Goal: Task Accomplishment & Management: Manage account settings

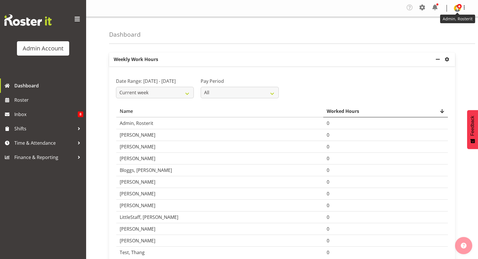
click at [458, 10] on img at bounding box center [457, 8] width 7 height 7
click at [423, 9] on span at bounding box center [421, 7] width 9 height 9
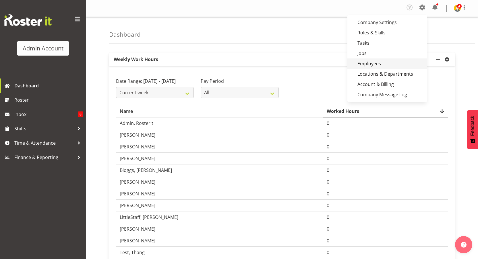
click at [377, 63] on link "Employees" at bounding box center [386, 64] width 79 height 10
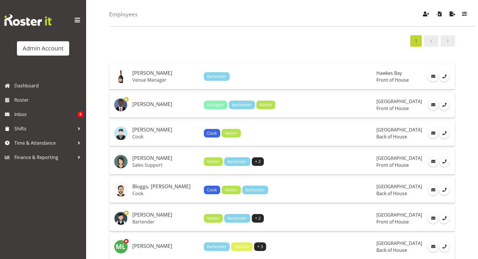
scroll to position [80, 0]
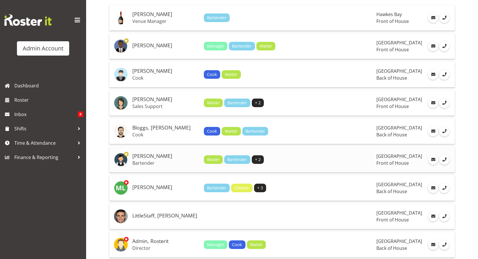
click at [156, 159] on td "Wu, Kevin Bartender" at bounding box center [165, 160] width 71 height 26
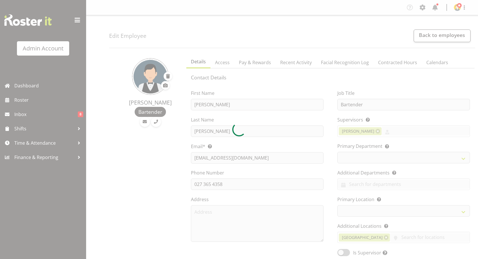
select select "TimelineWeek"
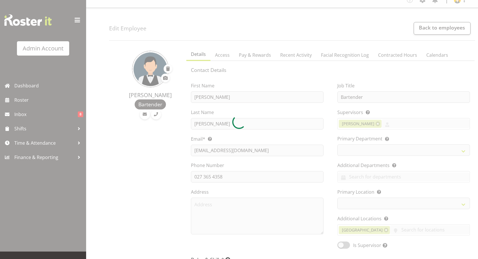
scroll to position [11, 0]
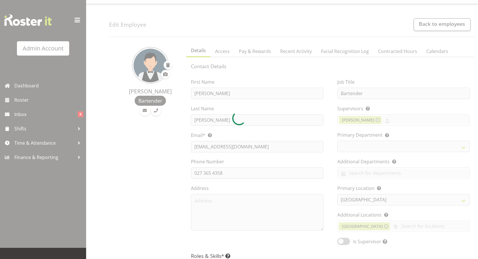
select select "363"
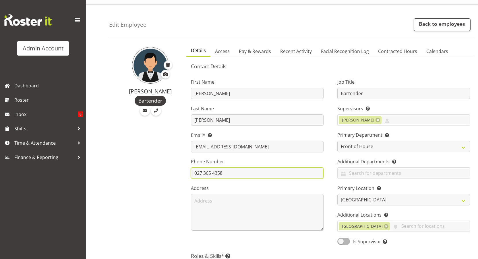
click at [227, 175] on input "027 365 4358" at bounding box center [257, 173] width 133 height 11
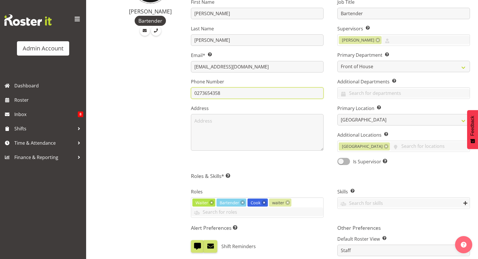
scroll to position [63, 0]
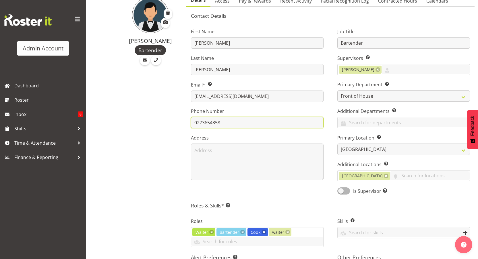
click at [208, 122] on input "0273654358" at bounding box center [257, 122] width 133 height 11
type input "0273624358"
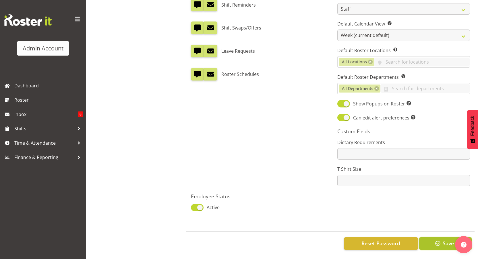
click at [437, 244] on button "Save" at bounding box center [445, 244] width 52 height 13
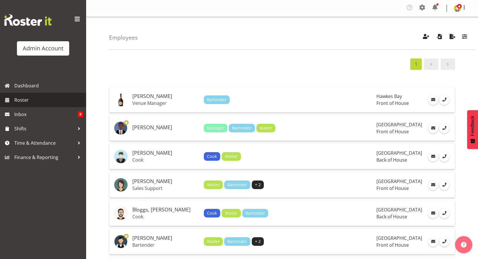
click at [34, 97] on span "Roster" at bounding box center [48, 100] width 69 height 9
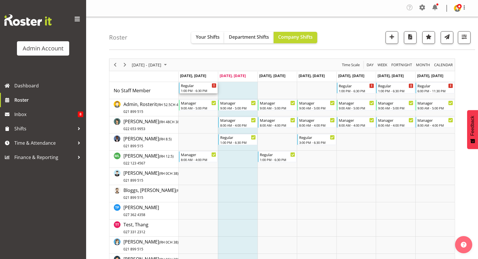
click at [198, 89] on div "1:00 PM - 6:30 PM" at bounding box center [199, 90] width 36 height 5
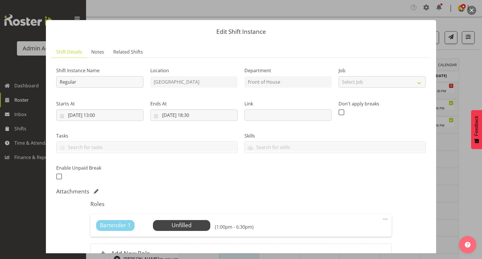
scroll to position [61, 0]
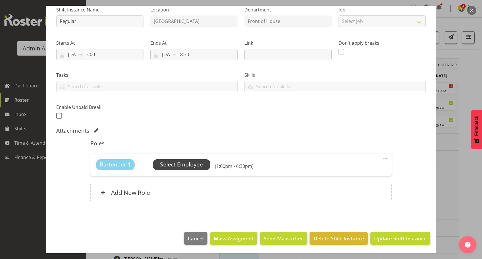
click at [196, 165] on span "Select Employee" at bounding box center [181, 165] width 43 height 8
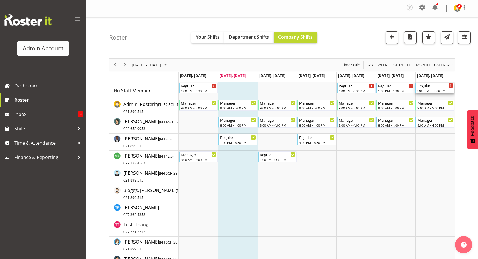
click at [441, 89] on div "6:00 PM - 11:30 PM" at bounding box center [435, 90] width 36 height 5
click at [398, 89] on div "1:00 PM - 6:30 PM" at bounding box center [396, 90] width 36 height 5
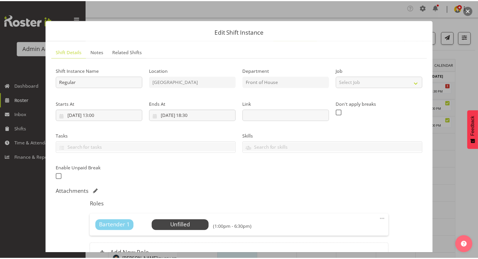
scroll to position [23, 0]
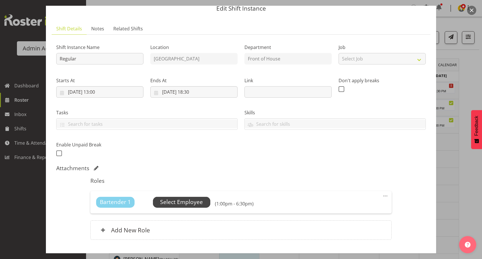
click at [187, 199] on span "Select Employee" at bounding box center [181, 202] width 43 height 8
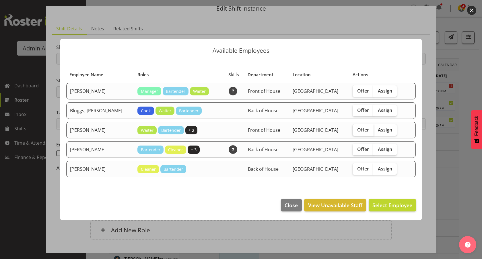
click at [357, 132] on span "Offer" at bounding box center [363, 130] width 12 height 6
click at [356, 132] on input "Offer" at bounding box center [355, 130] width 4 height 4
checkbox input "true"
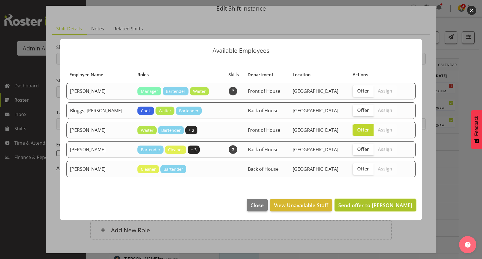
click at [385, 207] on span "Send offer to Wu, Kevin" at bounding box center [375, 205] width 74 height 7
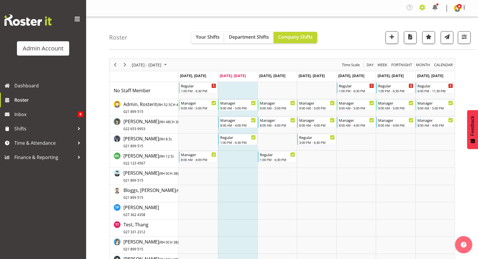
click at [423, 7] on span at bounding box center [421, 7] width 9 height 9
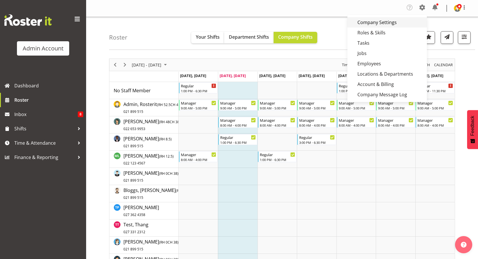
click at [385, 20] on link "Company Settings" at bounding box center [386, 22] width 79 height 10
